Goal: Task Accomplishment & Management: Manage account settings

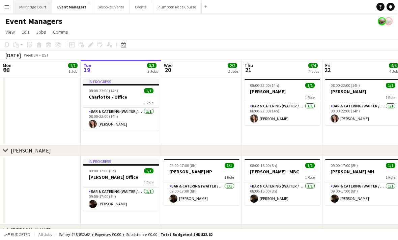
click at [40, 9] on button "[GEOGRAPHIC_DATA]" at bounding box center [33, 6] width 38 height 13
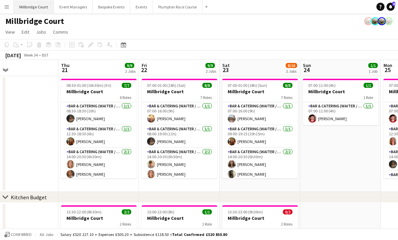
scroll to position [0, 194]
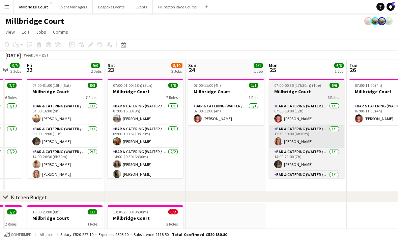
click at [308, 133] on app-card-role "Bar & Catering (Waiter / waitress) [DATE] 12:30-19:00 (6h30m) [PERSON_NAME]" at bounding box center [306, 136] width 75 height 23
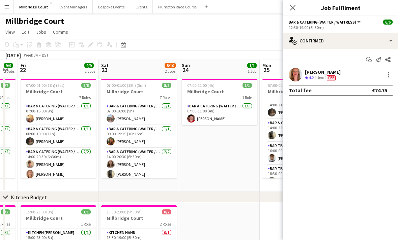
scroll to position [51, 0]
click at [296, 8] on app-icon "Close pop-in" at bounding box center [293, 8] width 10 height 10
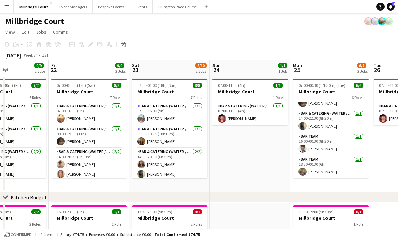
scroll to position [61, 0]
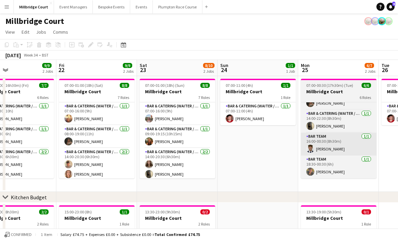
click at [344, 146] on app-card-role "Bar Team [DATE] 16:00-00:30 (8h30m) [PERSON_NAME]" at bounding box center [338, 144] width 75 height 23
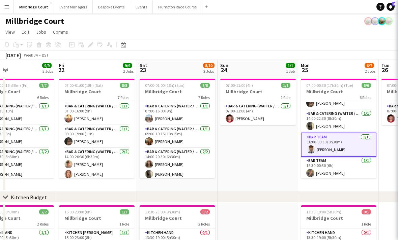
scroll to position [0, 185]
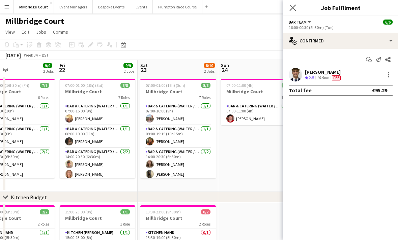
click at [296, 9] on icon "Close pop-in" at bounding box center [292, 7] width 6 height 6
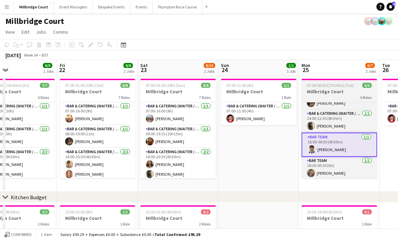
click at [332, 150] on app-card-role "Bar Team [DATE] 16:00-00:30 (8h30m) [PERSON_NAME]" at bounding box center [338, 145] width 75 height 24
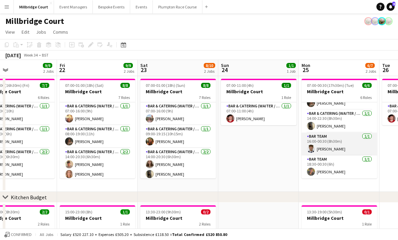
click at [331, 151] on app-card-role "Bar Team [DATE] 16:00-00:30 (8h30m) [PERSON_NAME]" at bounding box center [338, 144] width 75 height 23
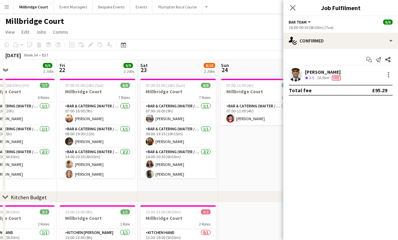
click at [333, 78] on span "Fee" at bounding box center [336, 77] width 9 height 5
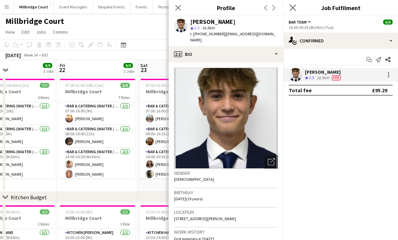
click at [296, 10] on icon "Close pop-in" at bounding box center [292, 7] width 6 height 6
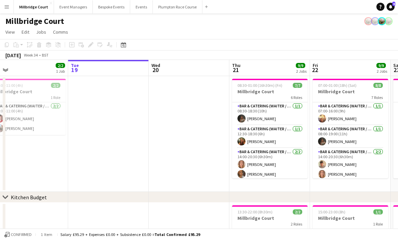
scroll to position [0, 0]
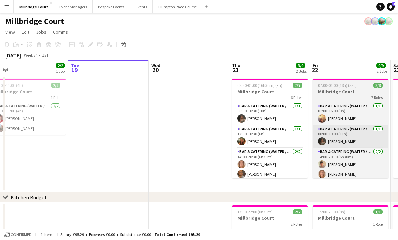
click at [344, 133] on app-card-role "Bar & Catering (Waiter / waitress) [DATE] 08:00-19:00 (11h) [PERSON_NAME]" at bounding box center [349, 136] width 75 height 23
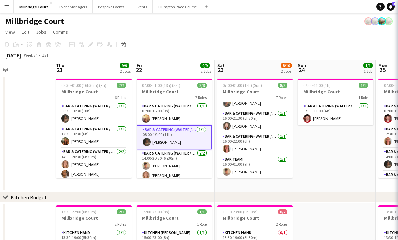
scroll to position [0, 200]
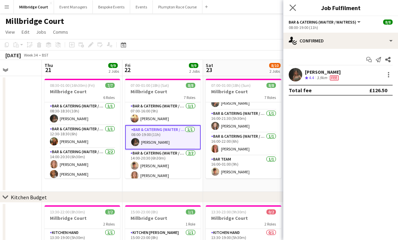
click at [296, 6] on icon "Close pop-in" at bounding box center [292, 7] width 6 height 6
